Goal: Find specific page/section: Find specific page/section

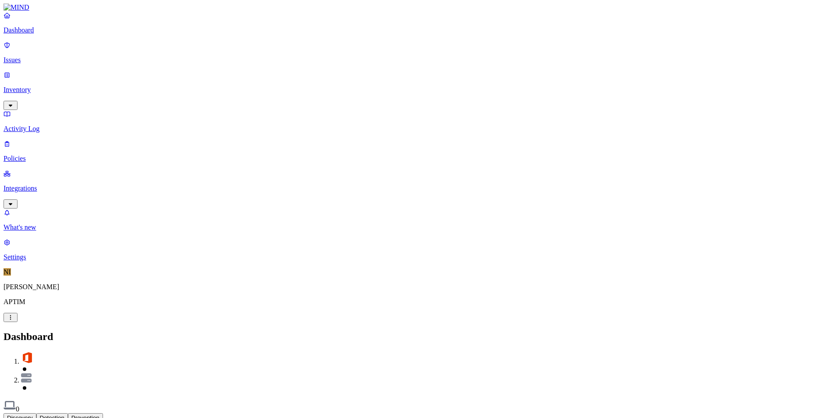
click at [265, 413] on div "Discovery Detection Prevention" at bounding box center [419, 417] width 831 height 9
